Goal: Task Accomplishment & Management: Manage account settings

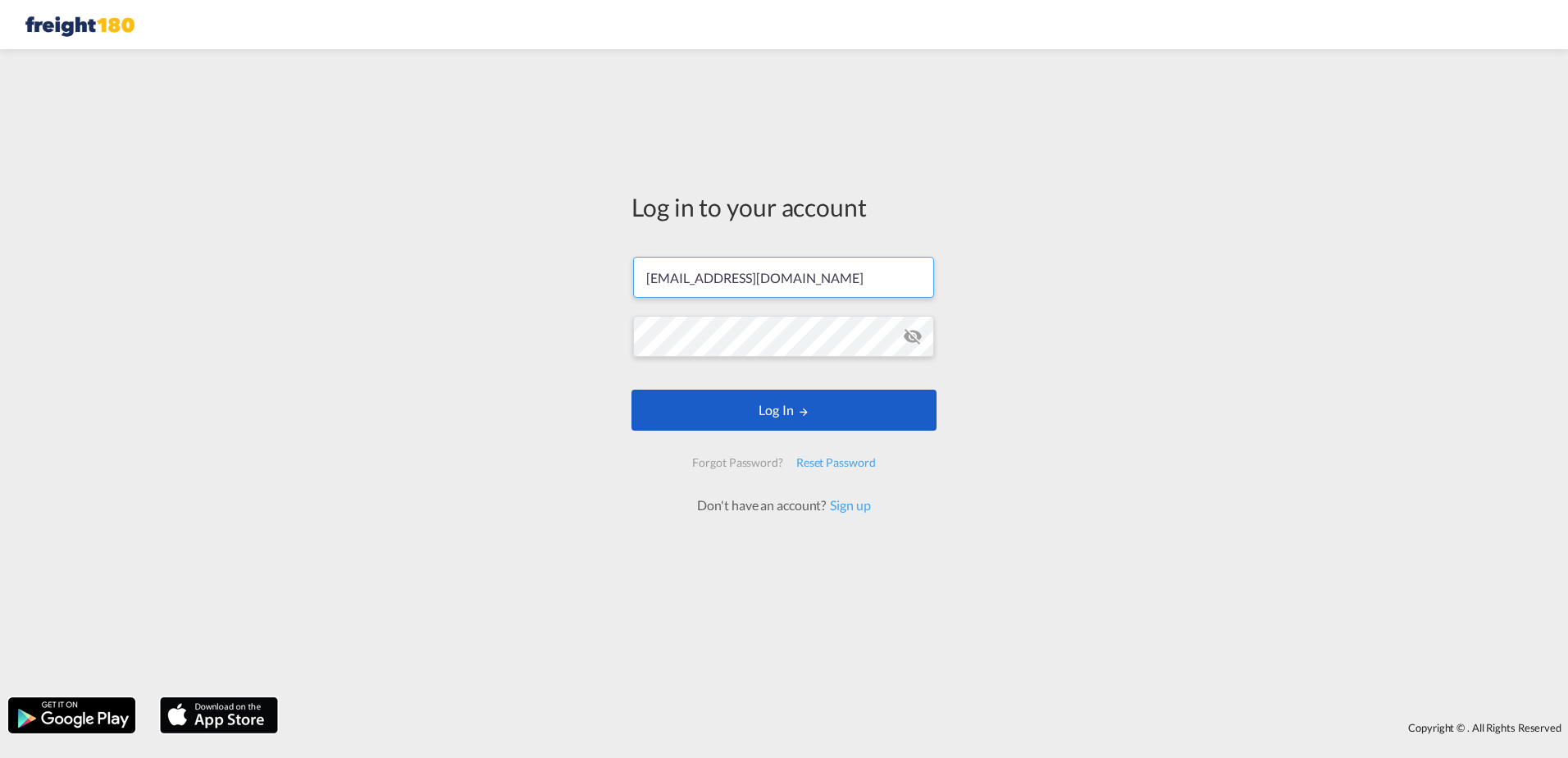
click at [754, 405] on button "Log In" at bounding box center [784, 410] width 305 height 41
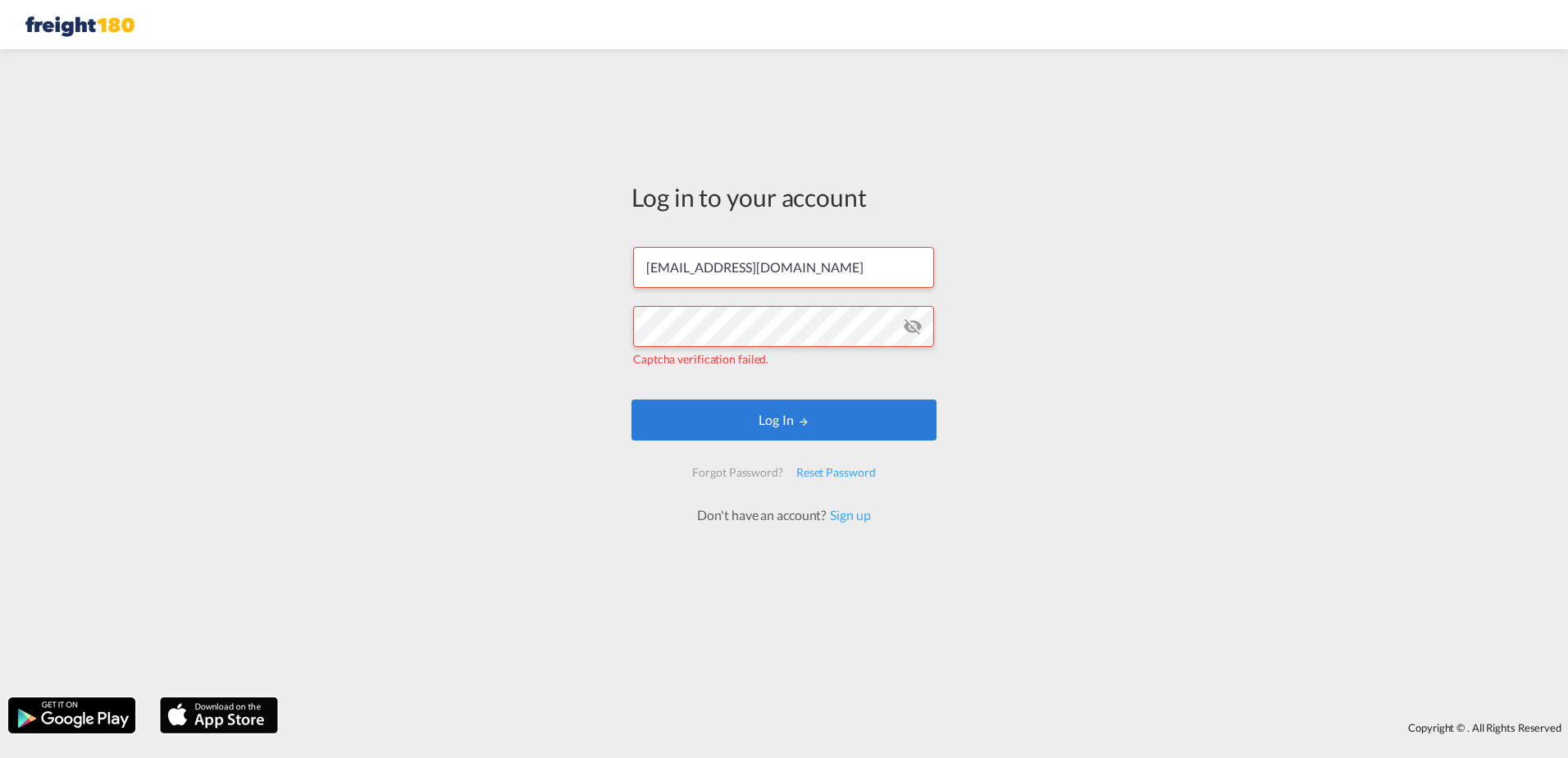
click at [909, 324] on md-icon "icon-eye-off" at bounding box center [913, 326] width 20 height 20
click at [578, 327] on div "Log in to your account [EMAIL_ADDRESS][DOMAIN_NAME] Captcha verification failed…" at bounding box center [784, 373] width 1568 height 631
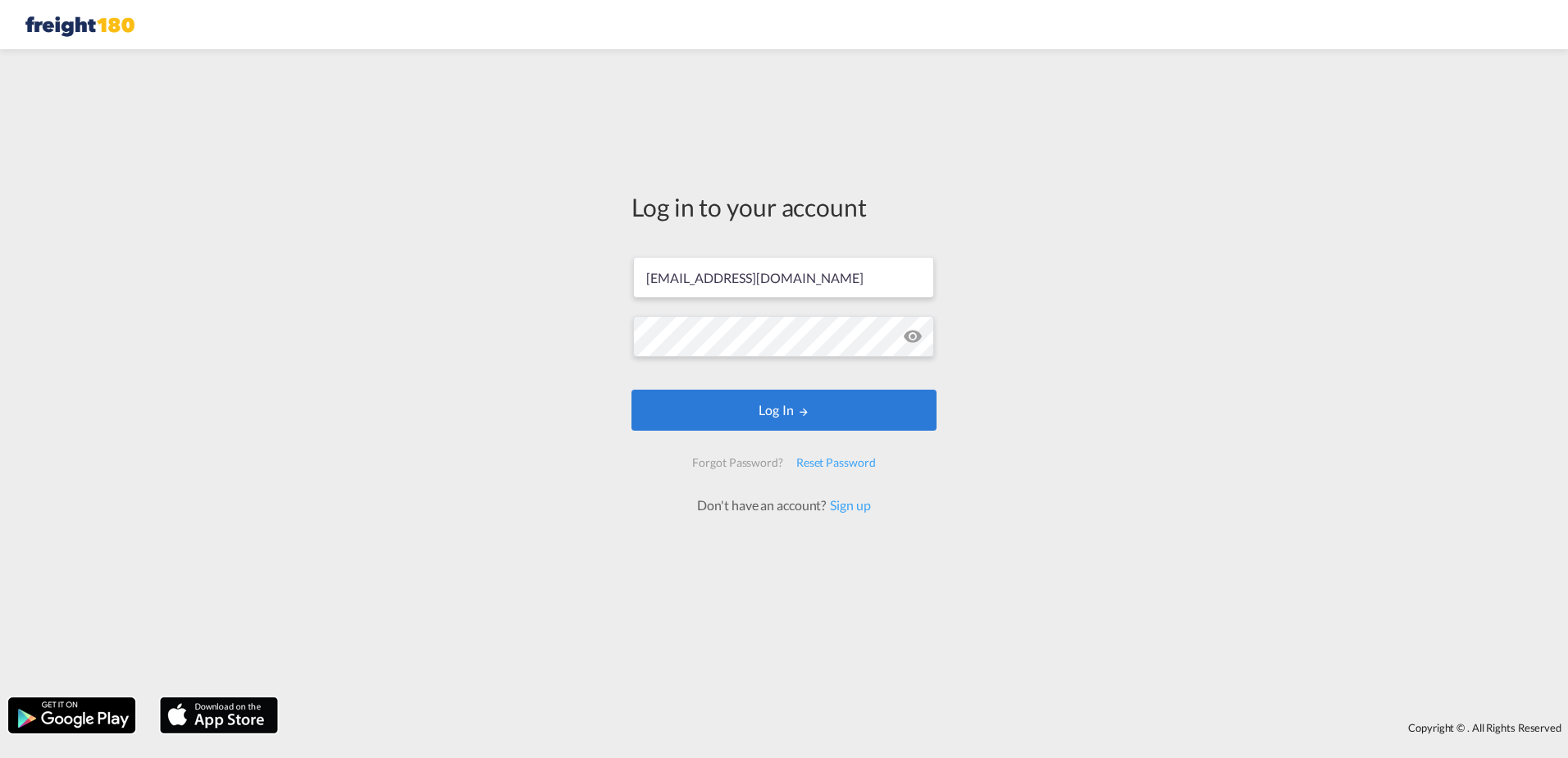
click at [916, 337] on md-icon "icon-eye-off" at bounding box center [913, 336] width 20 height 20
click at [756, 403] on button "Log In" at bounding box center [784, 410] width 305 height 41
click at [916, 335] on md-icon "icon-eye-off" at bounding box center [913, 336] width 20 height 20
click at [810, 404] on button "Log In" at bounding box center [784, 410] width 305 height 41
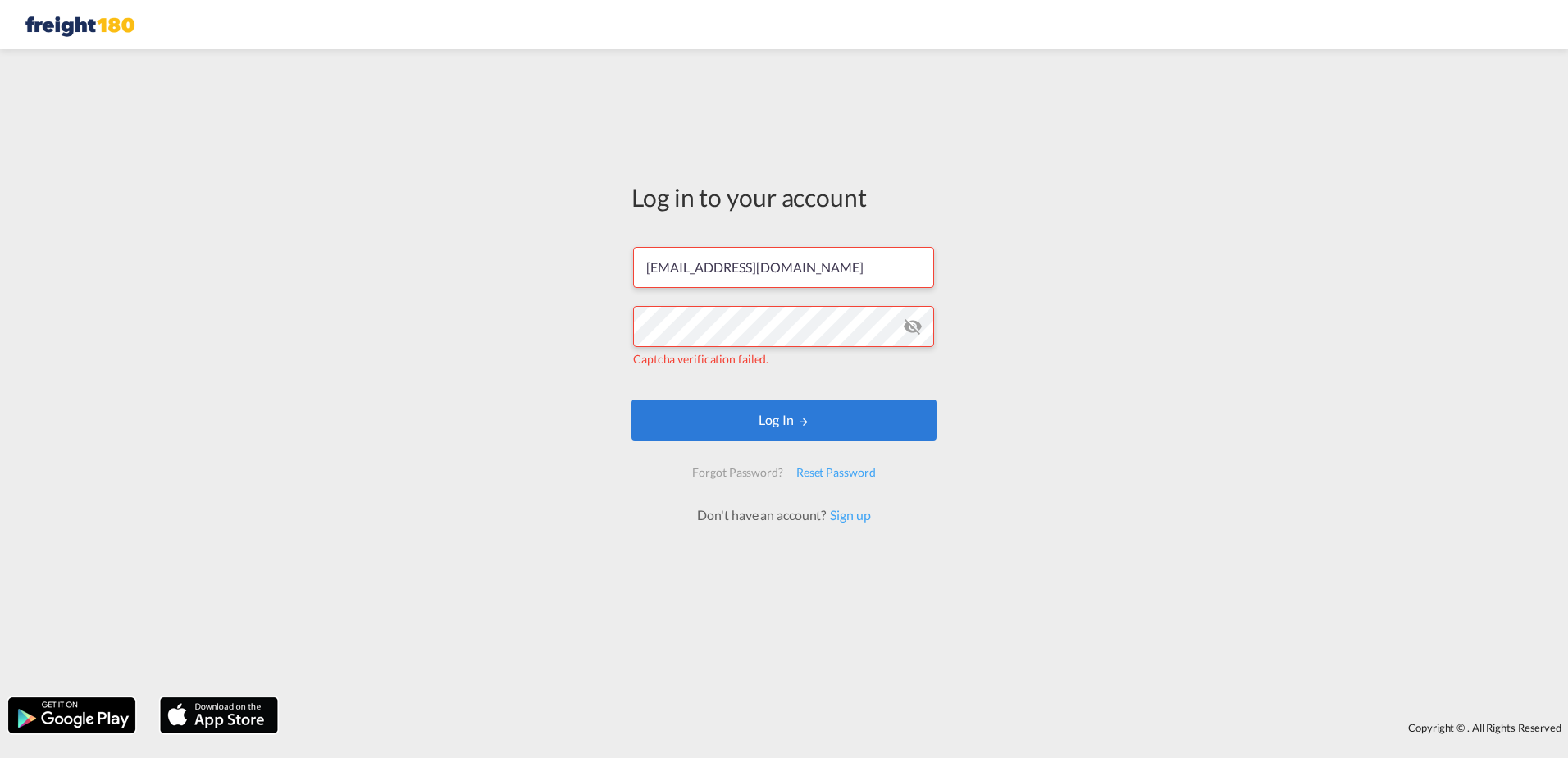
click at [1035, 306] on div "Log in to your account [EMAIL_ADDRESS][DOMAIN_NAME] Captcha verification failed…" at bounding box center [784, 373] width 1568 height 631
click at [582, 352] on div "Log in to your account [EMAIL_ADDRESS][DOMAIN_NAME] Captcha verification failed…" at bounding box center [784, 373] width 1568 height 631
drag, startPoint x: 667, startPoint y: 268, endPoint x: 602, endPoint y: 269, distance: 65.0
click at [602, 269] on div "Log in to your account [EMAIL_ADDRESS][DOMAIN_NAME] Captcha verification failed…" at bounding box center [784, 373] width 1568 height 631
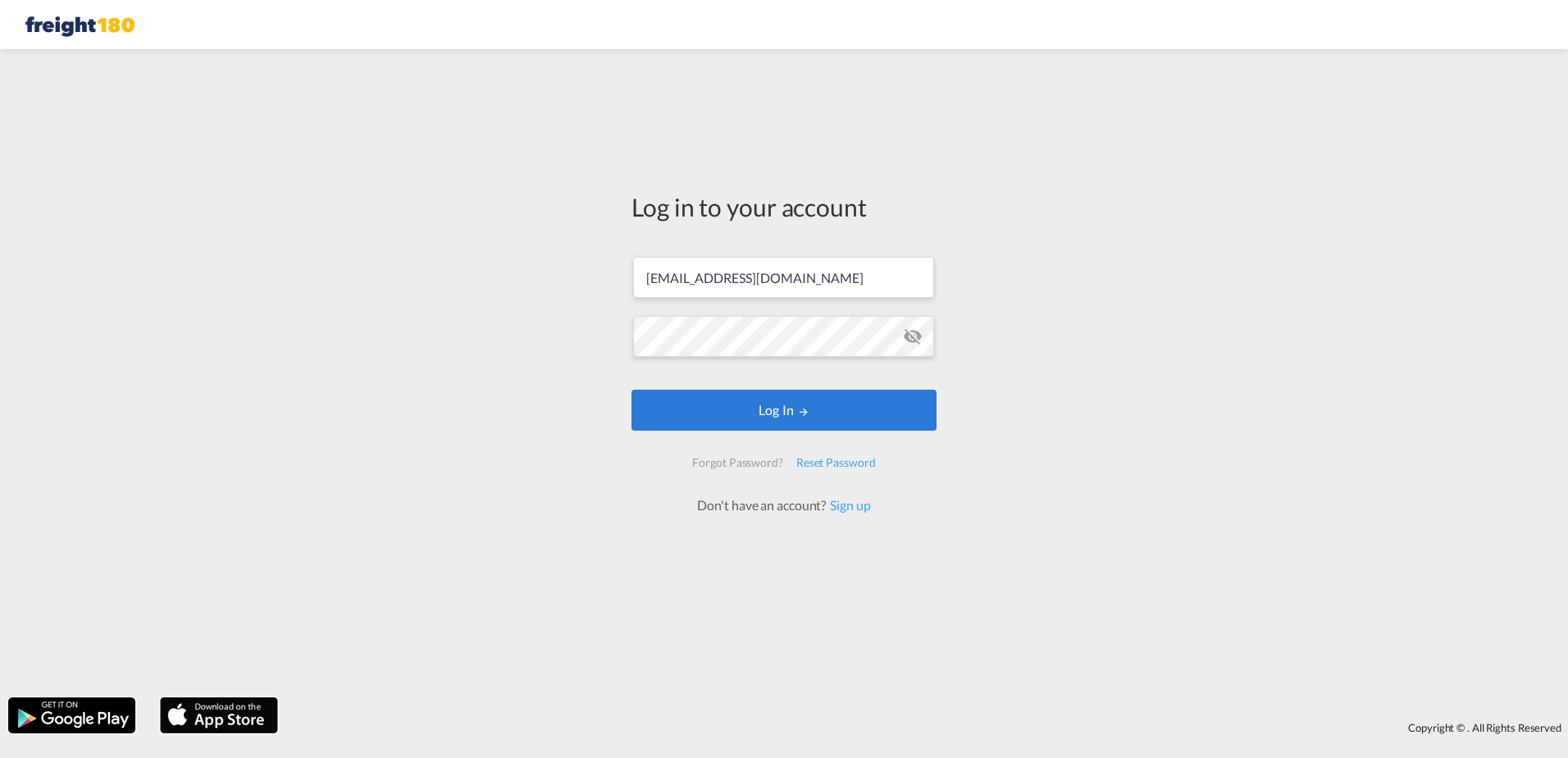
type input "[EMAIL_ADDRESS][DOMAIN_NAME]"
click at [911, 335] on md-icon "icon-eye-off" at bounding box center [913, 336] width 20 height 20
click at [767, 404] on button "Log In" at bounding box center [784, 410] width 305 height 41
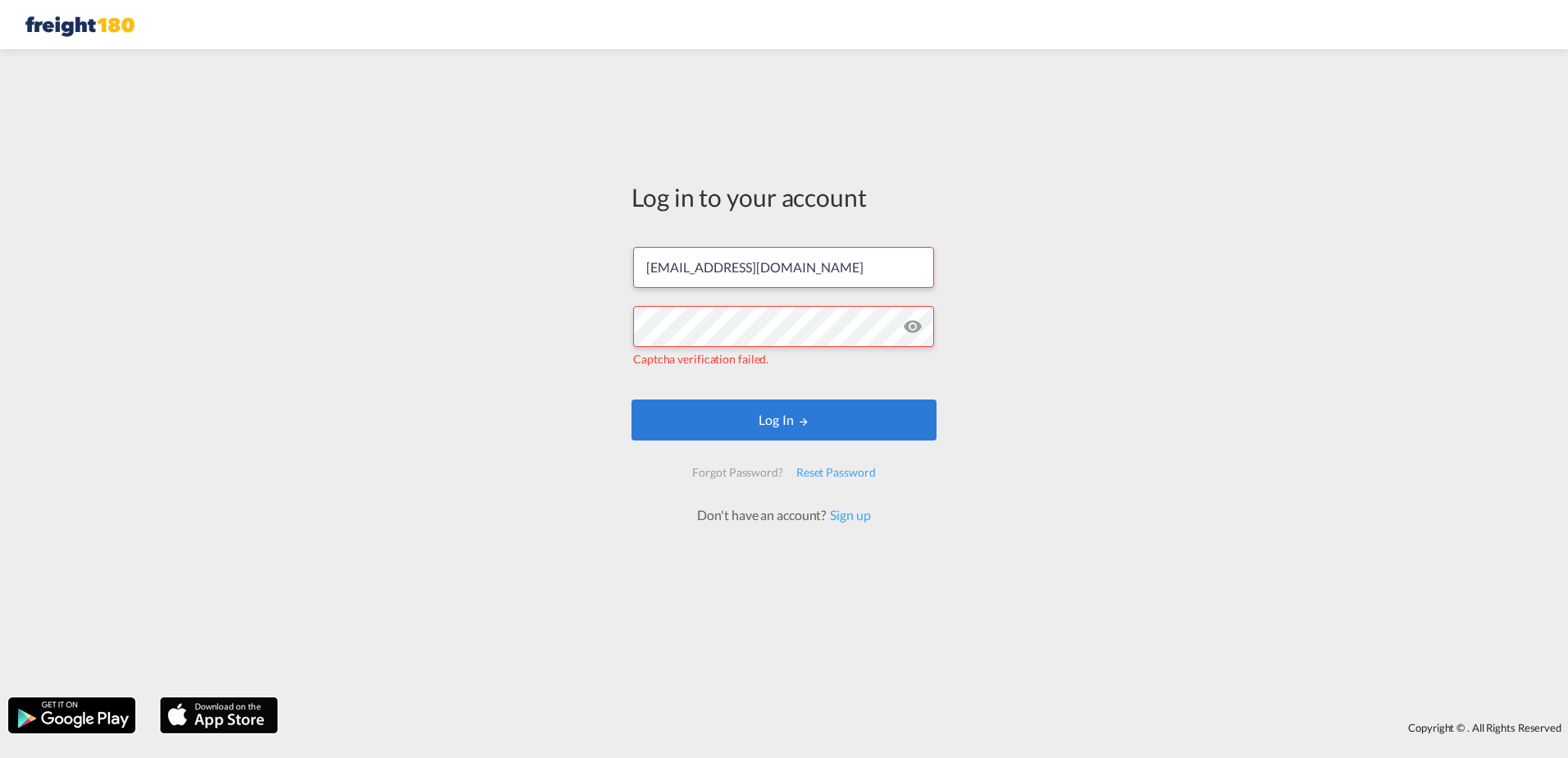
click at [764, 360] on span "Captcha verification failed." at bounding box center [701, 359] width 135 height 14
drag, startPoint x: 764, startPoint y: 360, endPoint x: 606, endPoint y: 364, distance: 158.1
click at [606, 364] on div "Log in to your account [EMAIL_ADDRESS][DOMAIN_NAME] Captcha verification failed…" at bounding box center [784, 373] width 1568 height 631
click at [1006, 320] on div "Log in to your account [EMAIL_ADDRESS][DOMAIN_NAME] Captcha verification failed…" at bounding box center [784, 373] width 1568 height 631
click at [1008, 330] on div "Log in to your account [EMAIL_ADDRESS][DOMAIN_NAME] Captcha verification failed…" at bounding box center [784, 373] width 1568 height 631
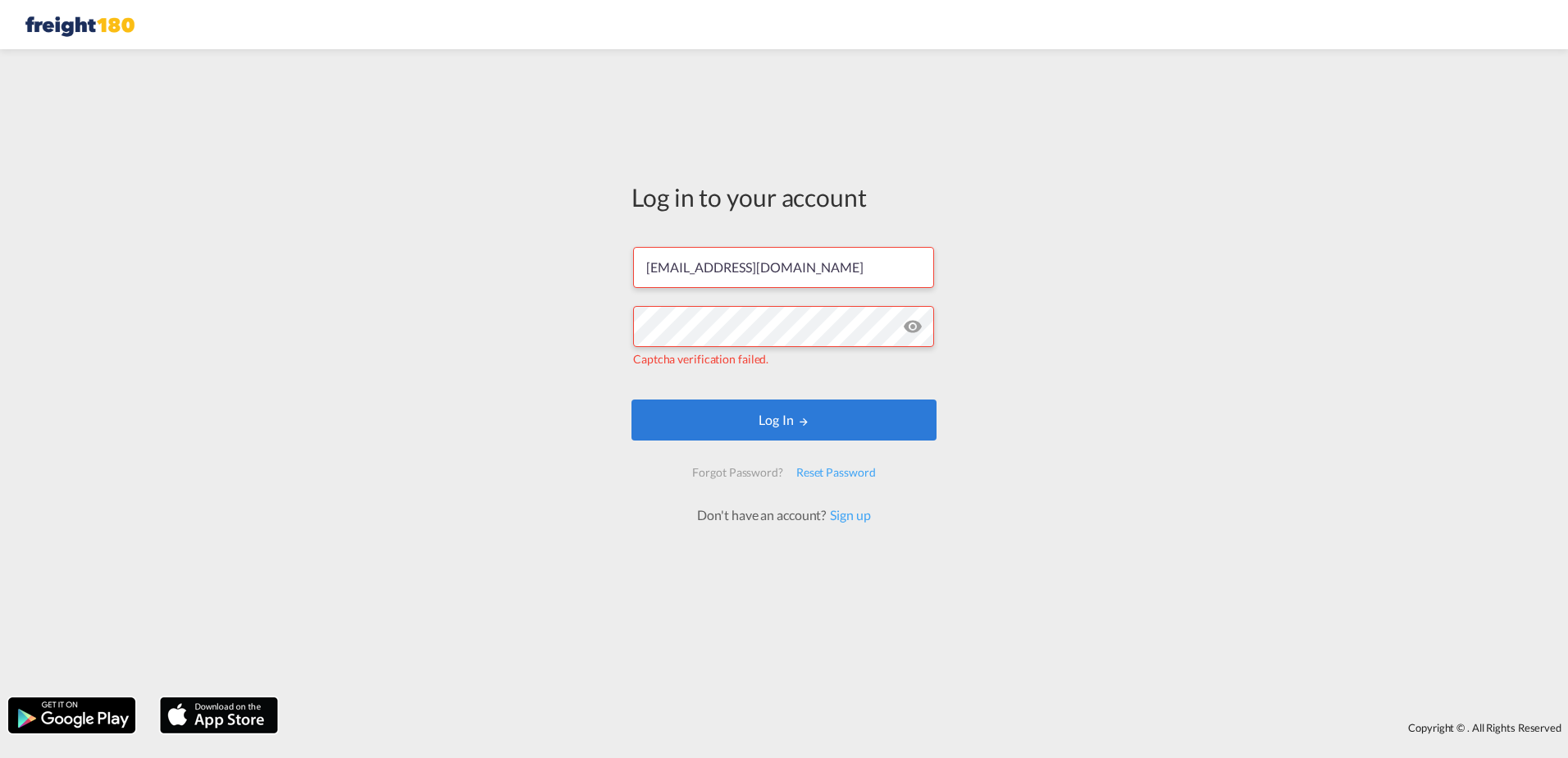
click at [961, 385] on div "Log in to your account [EMAIL_ADDRESS][DOMAIN_NAME] Captcha verification failed…" at bounding box center [784, 373] width 1568 height 631
click at [883, 485] on div "Forgot Password? Reset Password" at bounding box center [784, 476] width 209 height 36
